Goal: Use online tool/utility: Utilize a website feature to perform a specific function

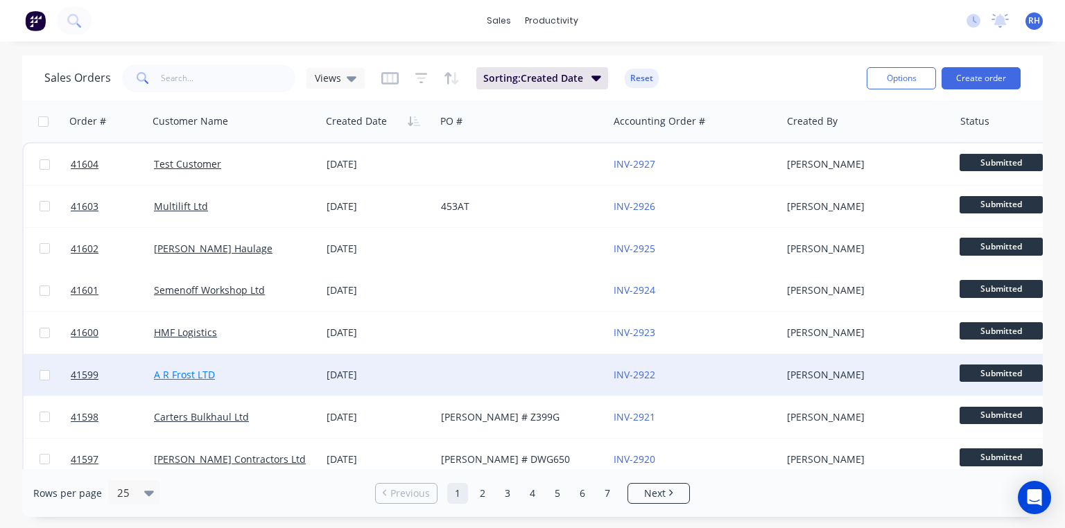
click at [183, 375] on link "A R Frost LTD" at bounding box center [184, 374] width 61 height 13
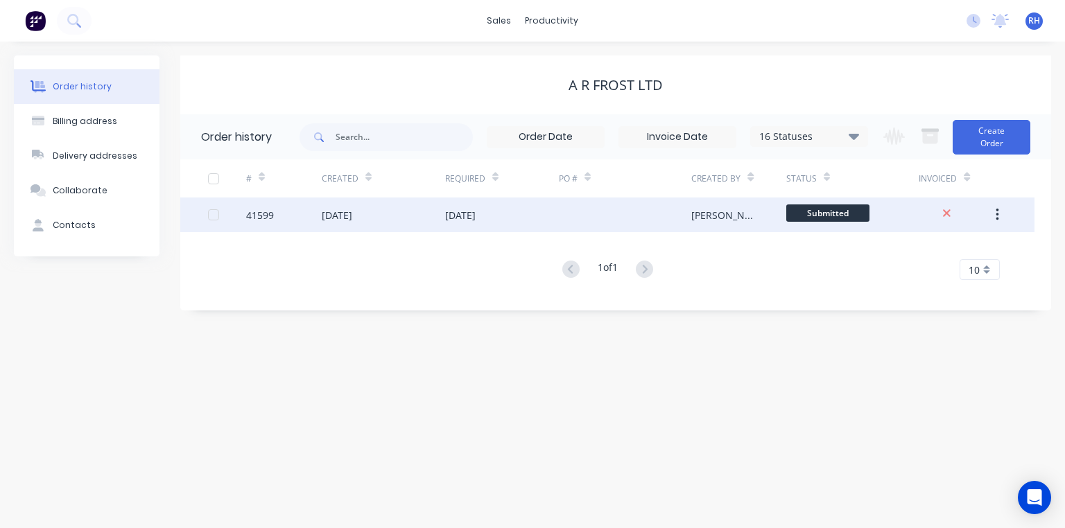
click at [338, 224] on div "[DATE]" at bounding box center [383, 215] width 123 height 35
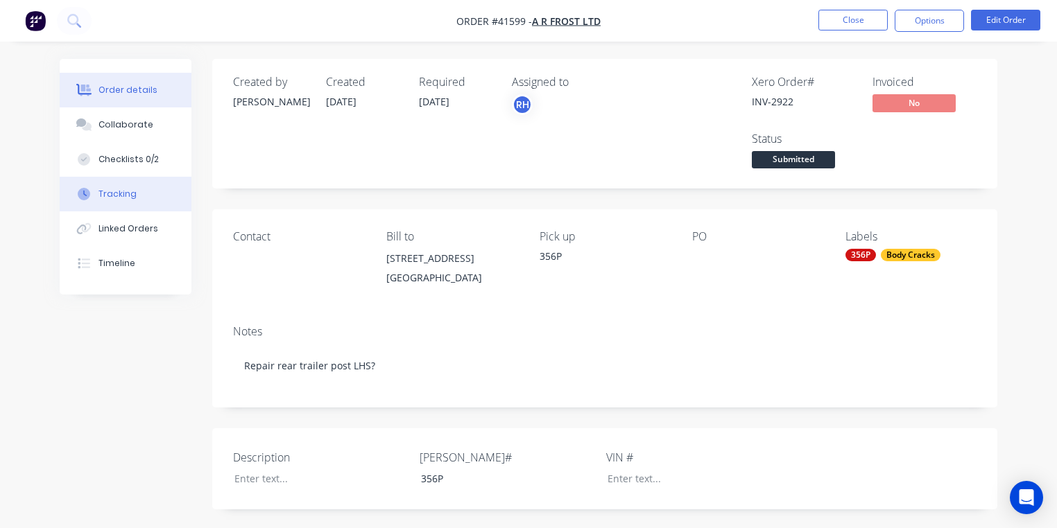
click at [132, 188] on div "Tracking" at bounding box center [117, 194] width 38 height 12
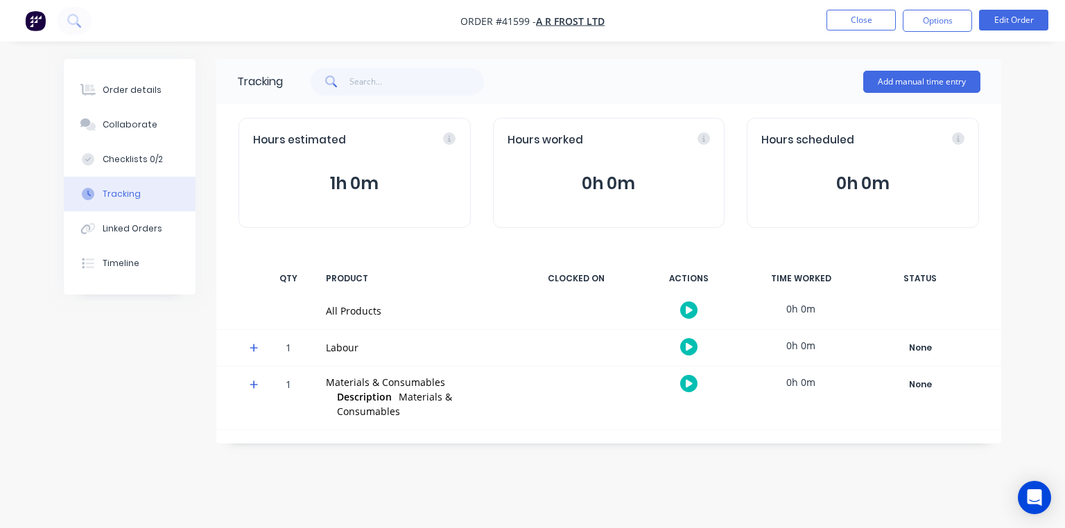
click at [254, 347] on icon at bounding box center [254, 348] width 8 height 8
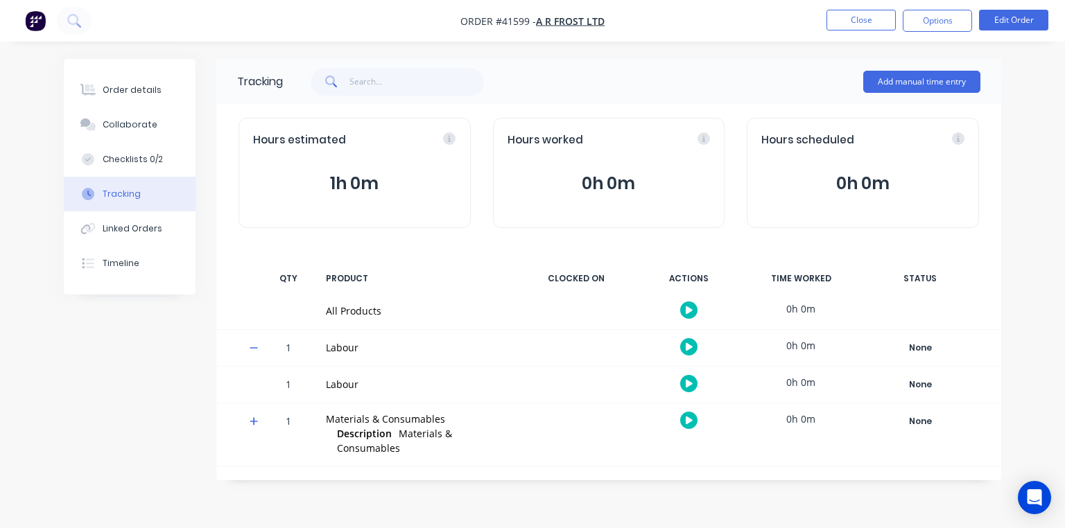
click at [691, 381] on icon "button" at bounding box center [689, 383] width 7 height 9
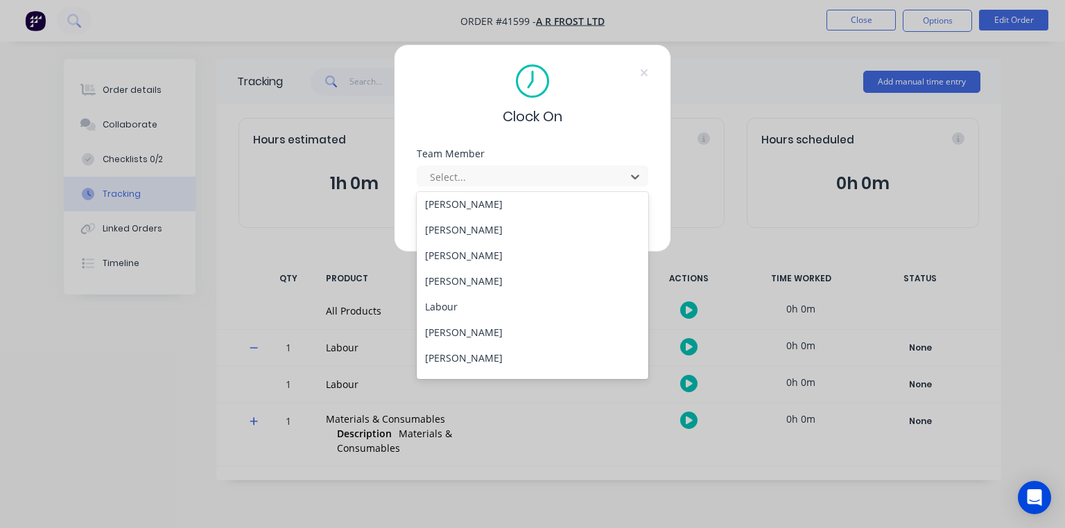
scroll to position [203, 0]
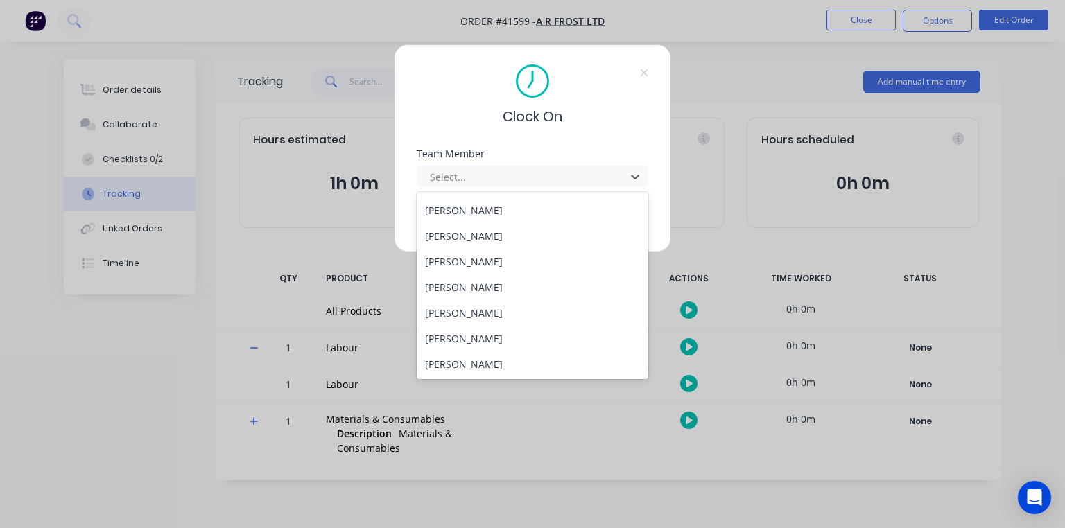
click at [497, 261] on div "[PERSON_NAME]" at bounding box center [533, 262] width 232 height 26
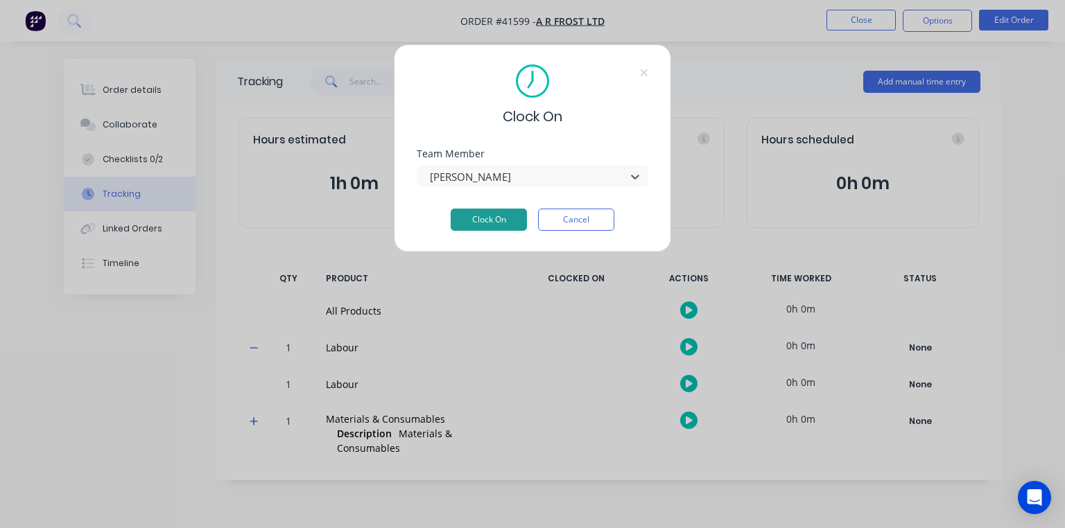
click at [498, 218] on button "Clock On" at bounding box center [489, 220] width 76 height 22
click at [501, 219] on button "Clock On" at bounding box center [489, 220] width 76 height 22
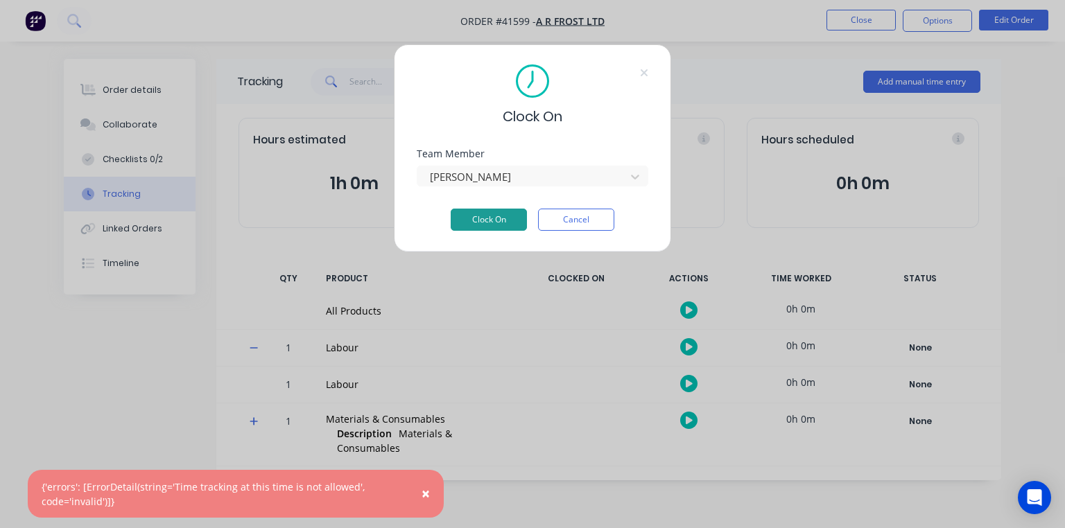
click at [499, 222] on button "Clock On" at bounding box center [489, 220] width 76 height 22
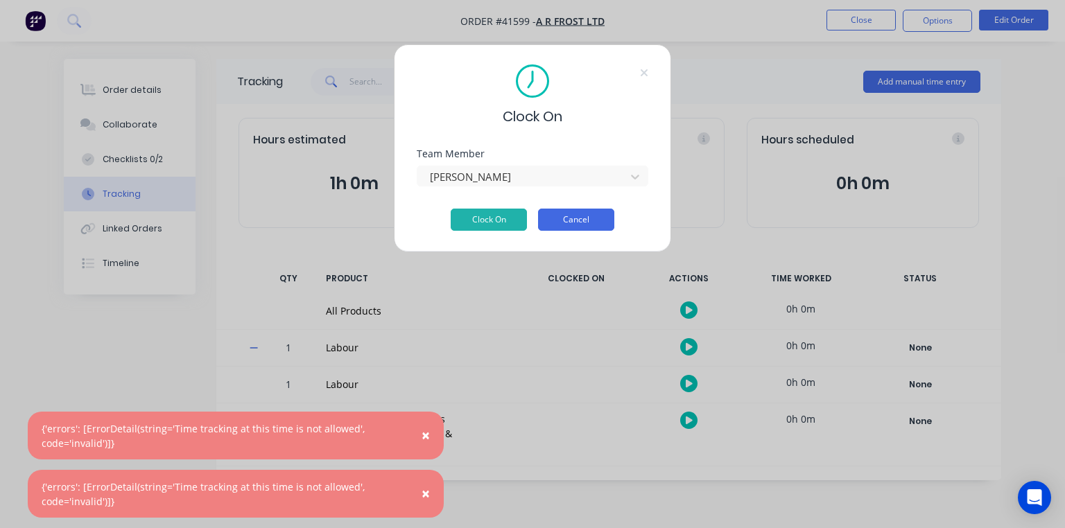
click at [597, 223] on button "Cancel" at bounding box center [576, 220] width 76 height 22
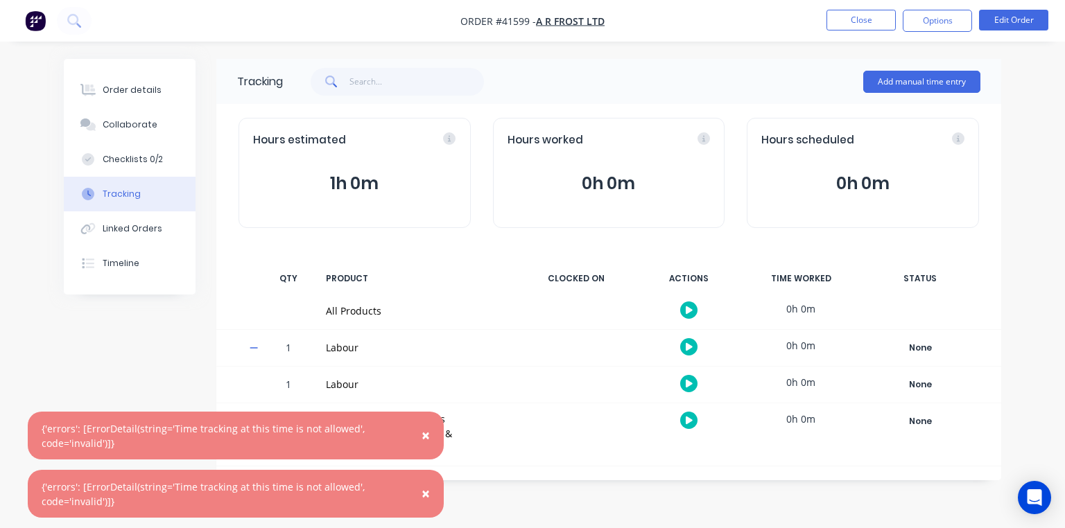
click at [146, 197] on button "Tracking" at bounding box center [130, 194] width 132 height 35
click at [689, 383] on icon "button" at bounding box center [689, 384] width 7 height 8
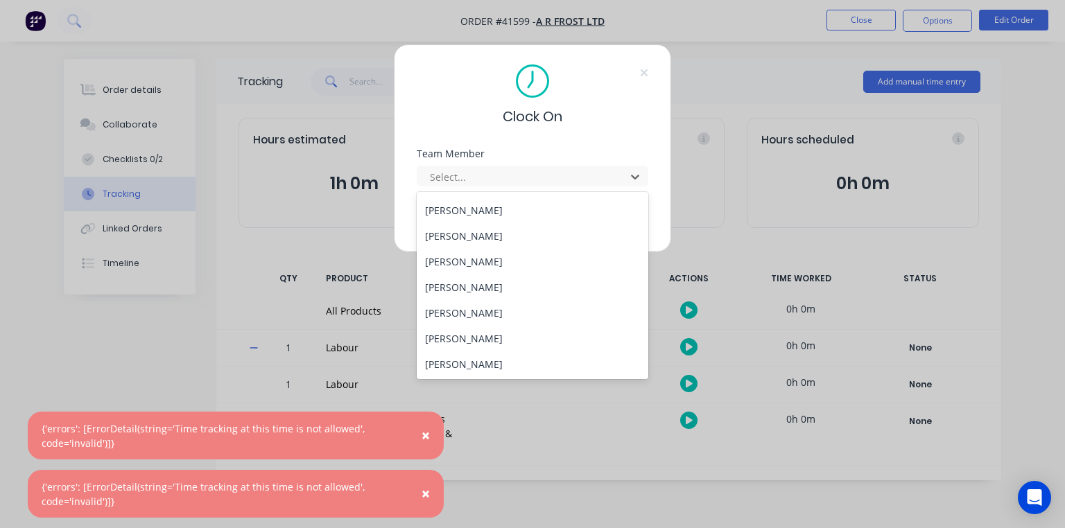
click at [470, 269] on div "[PERSON_NAME]" at bounding box center [533, 262] width 232 height 26
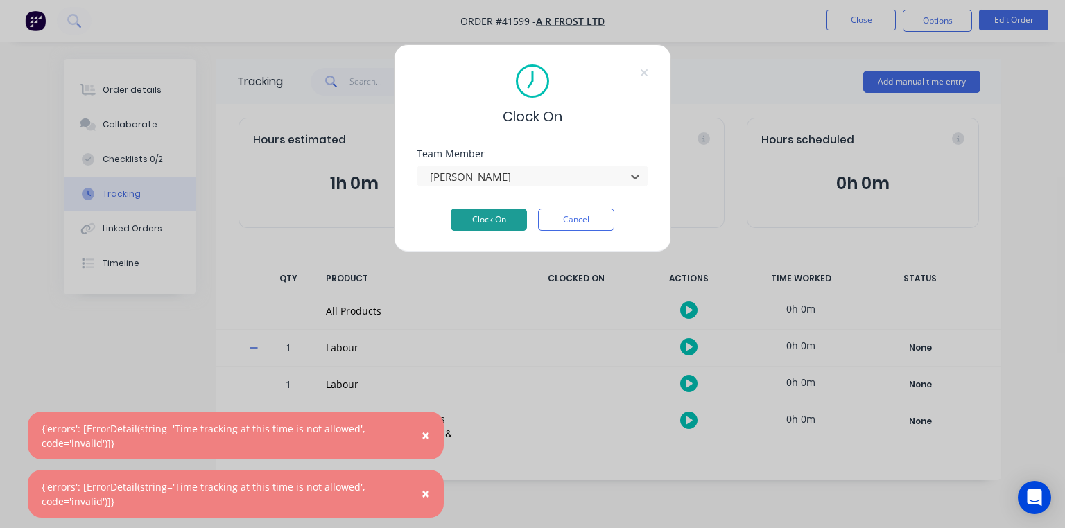
click at [485, 222] on button "Clock On" at bounding box center [489, 220] width 76 height 22
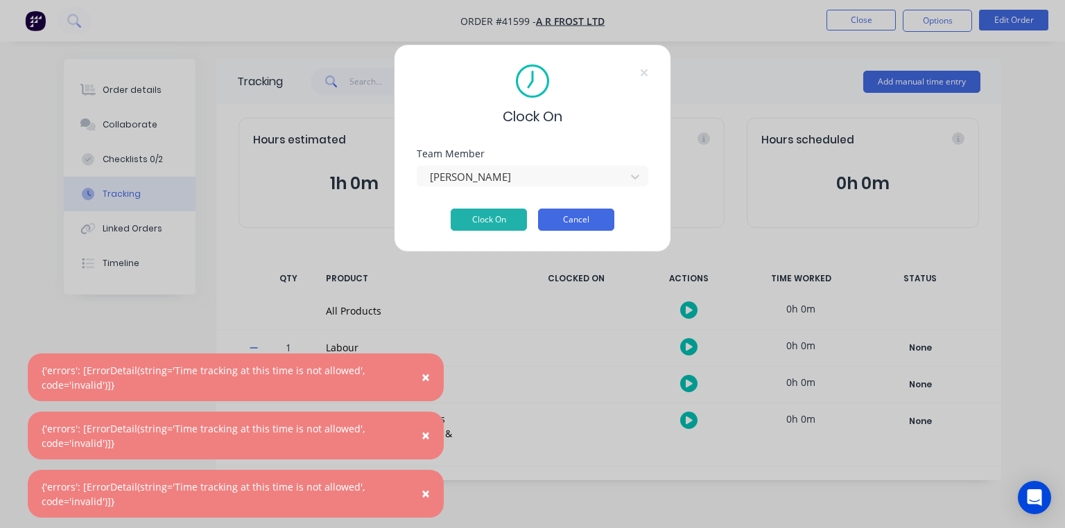
click at [583, 219] on button "Cancel" at bounding box center [576, 220] width 76 height 22
